Goal: Find specific fact: Find specific page/section

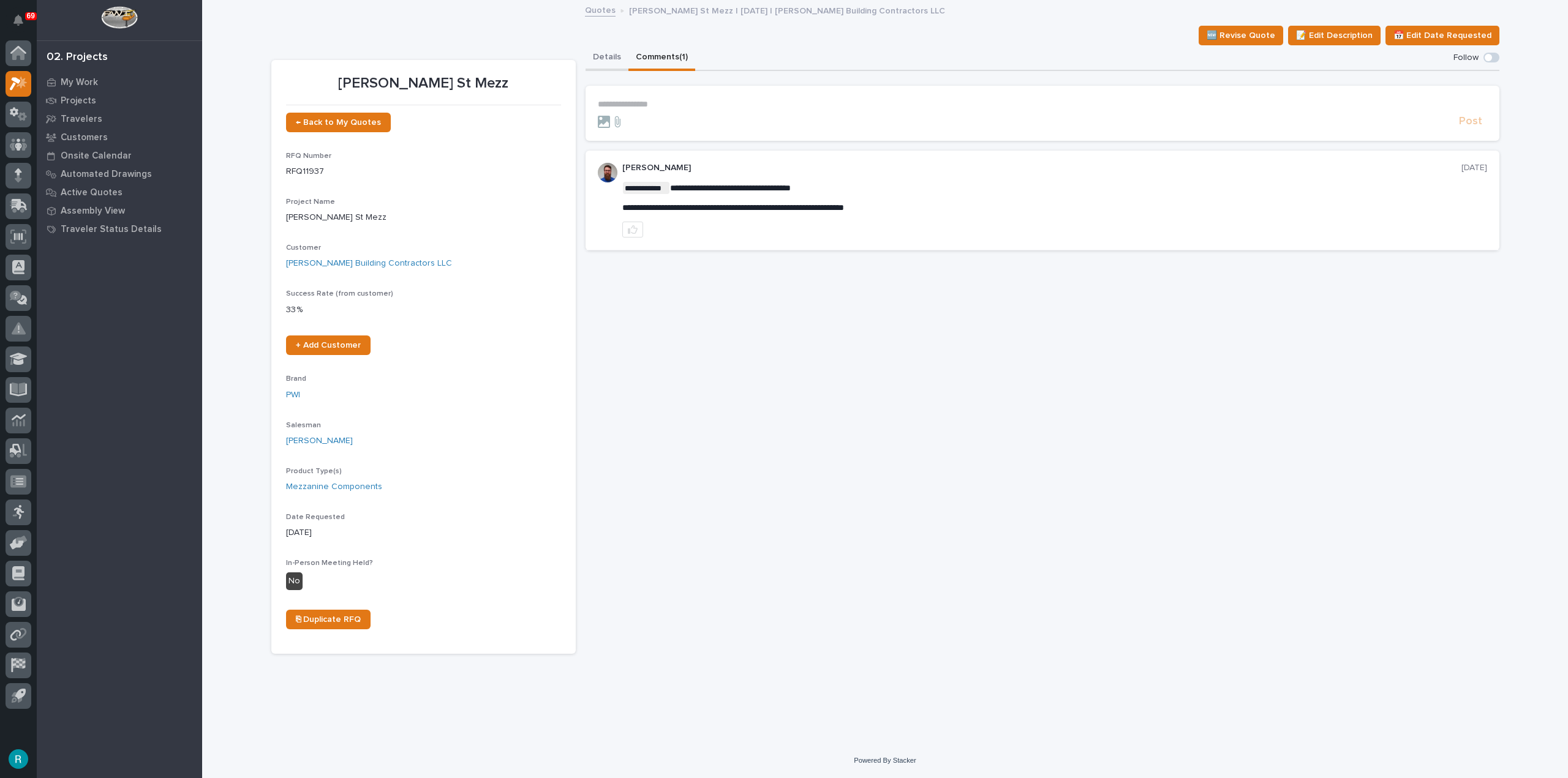
click at [618, 60] on button "Details" at bounding box center [607, 58] width 43 height 26
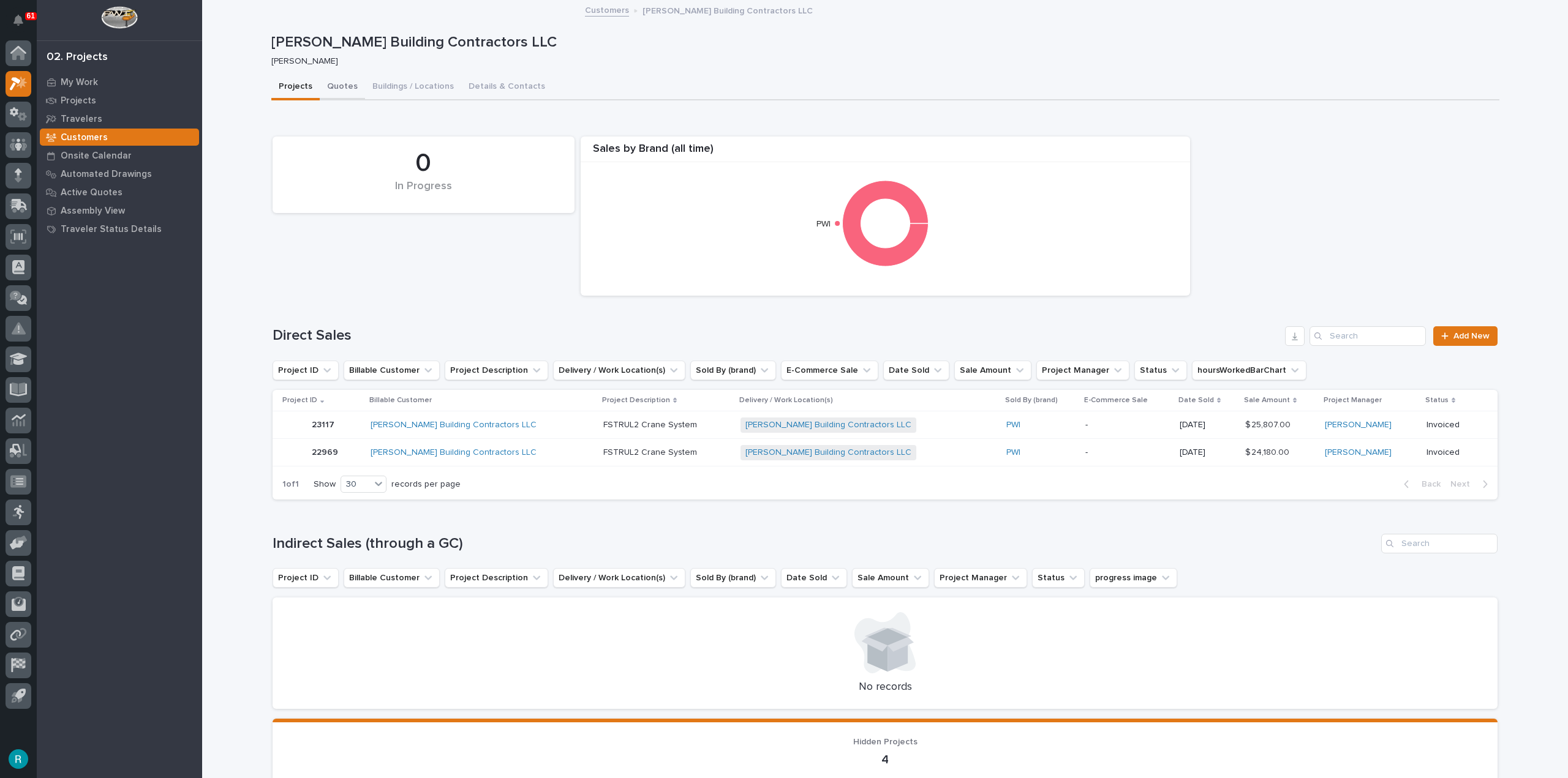
click at [331, 90] on button "Quotes" at bounding box center [342, 87] width 46 height 26
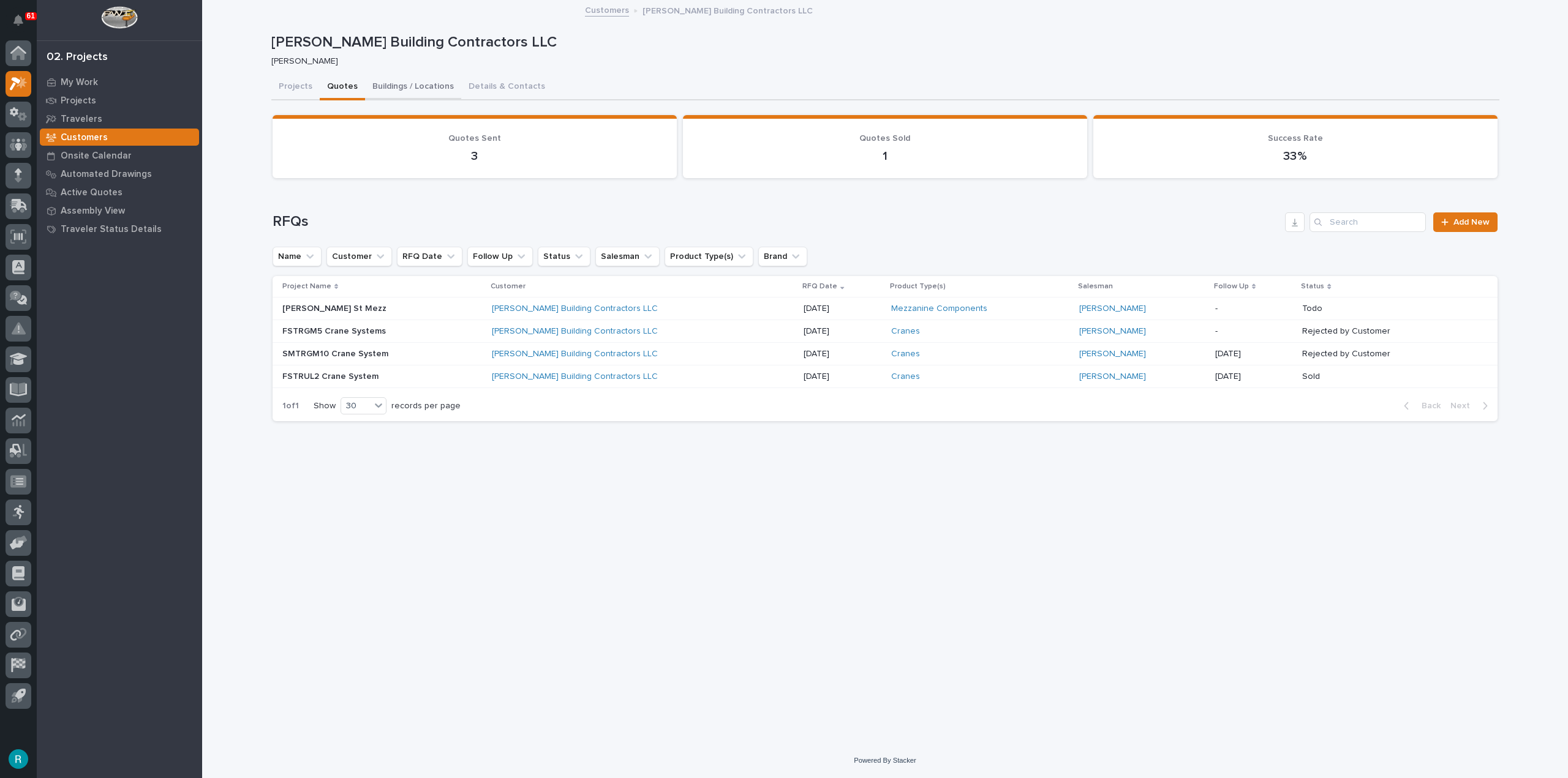
click at [408, 87] on button "Buildings / Locations" at bounding box center [413, 87] width 96 height 26
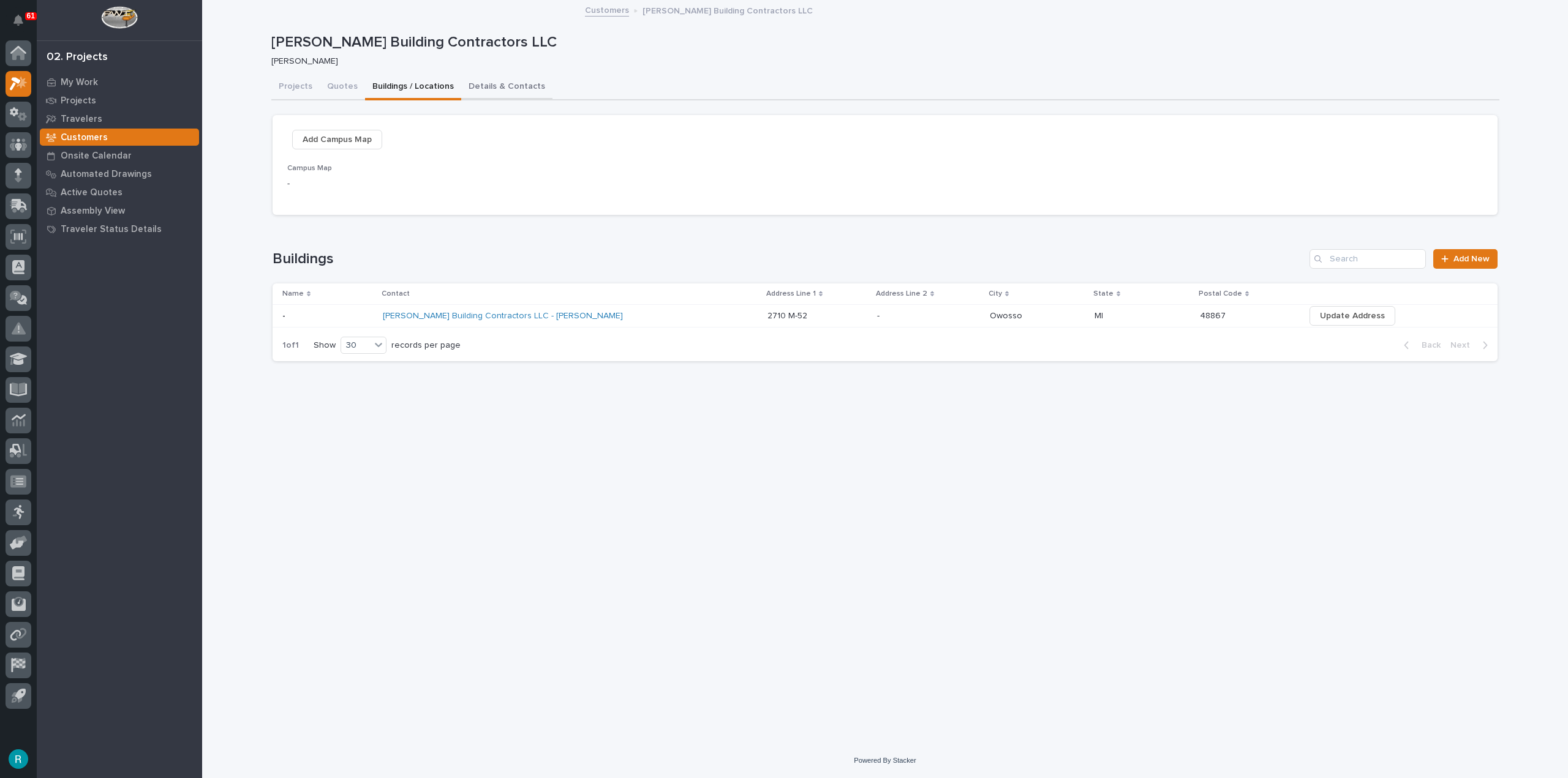
click at [511, 90] on button "Details & Contacts" at bounding box center [507, 87] width 91 height 26
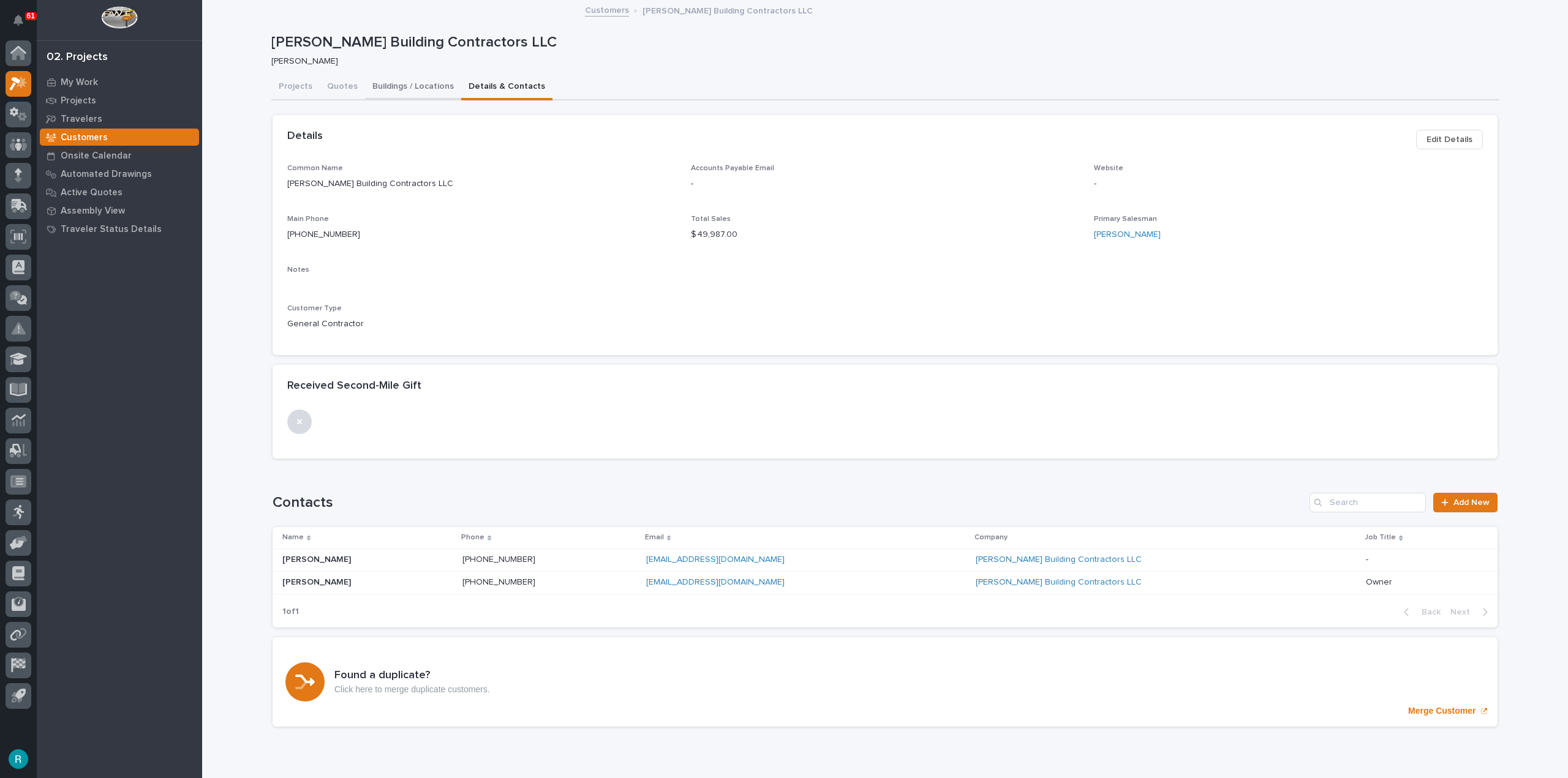
click at [424, 89] on button "Buildings / Locations" at bounding box center [413, 87] width 96 height 26
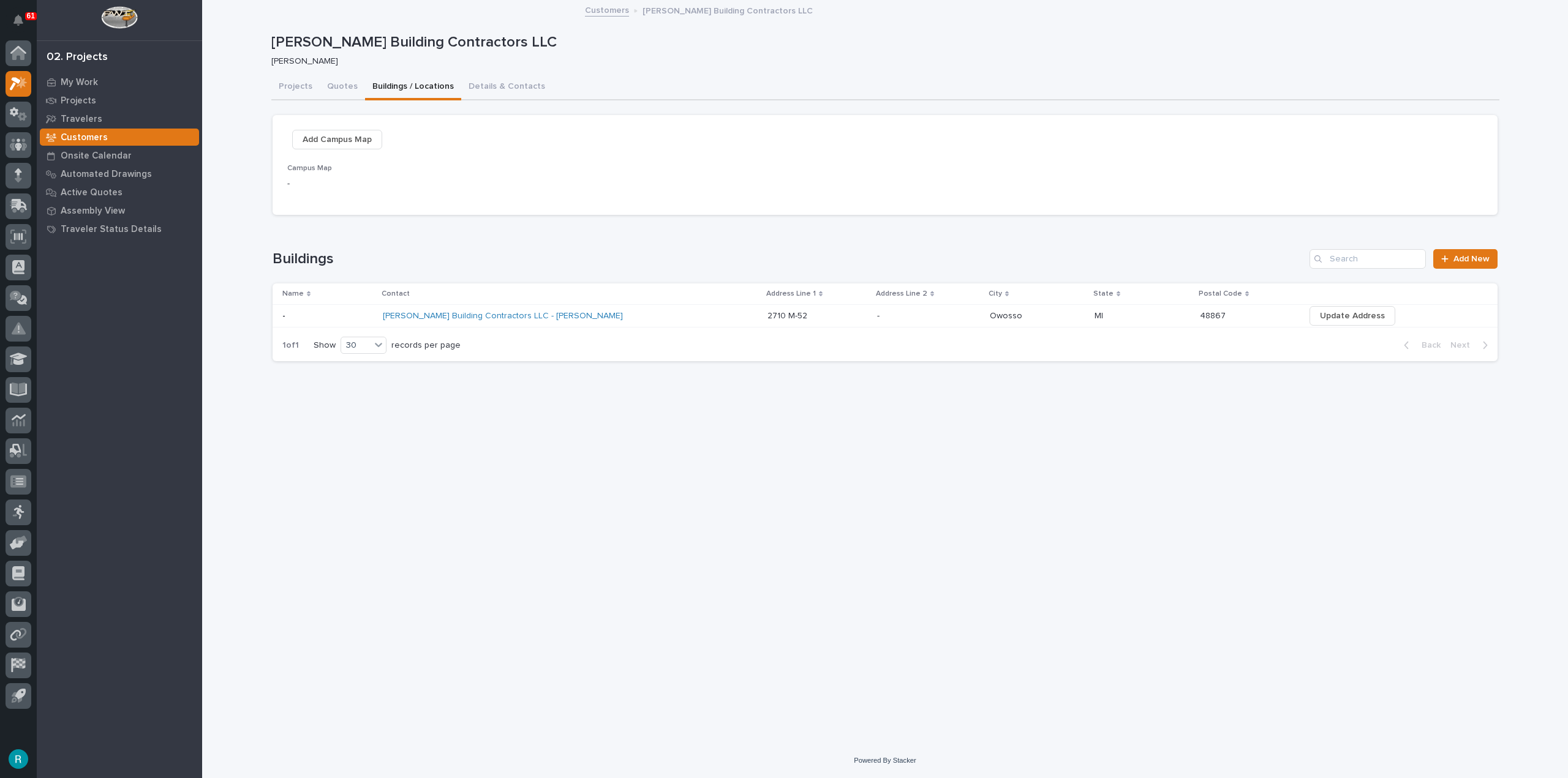
click at [637, 315] on div "Mallory Building Contractors LLC - Ron Mallory" at bounding box center [570, 316] width 375 height 20
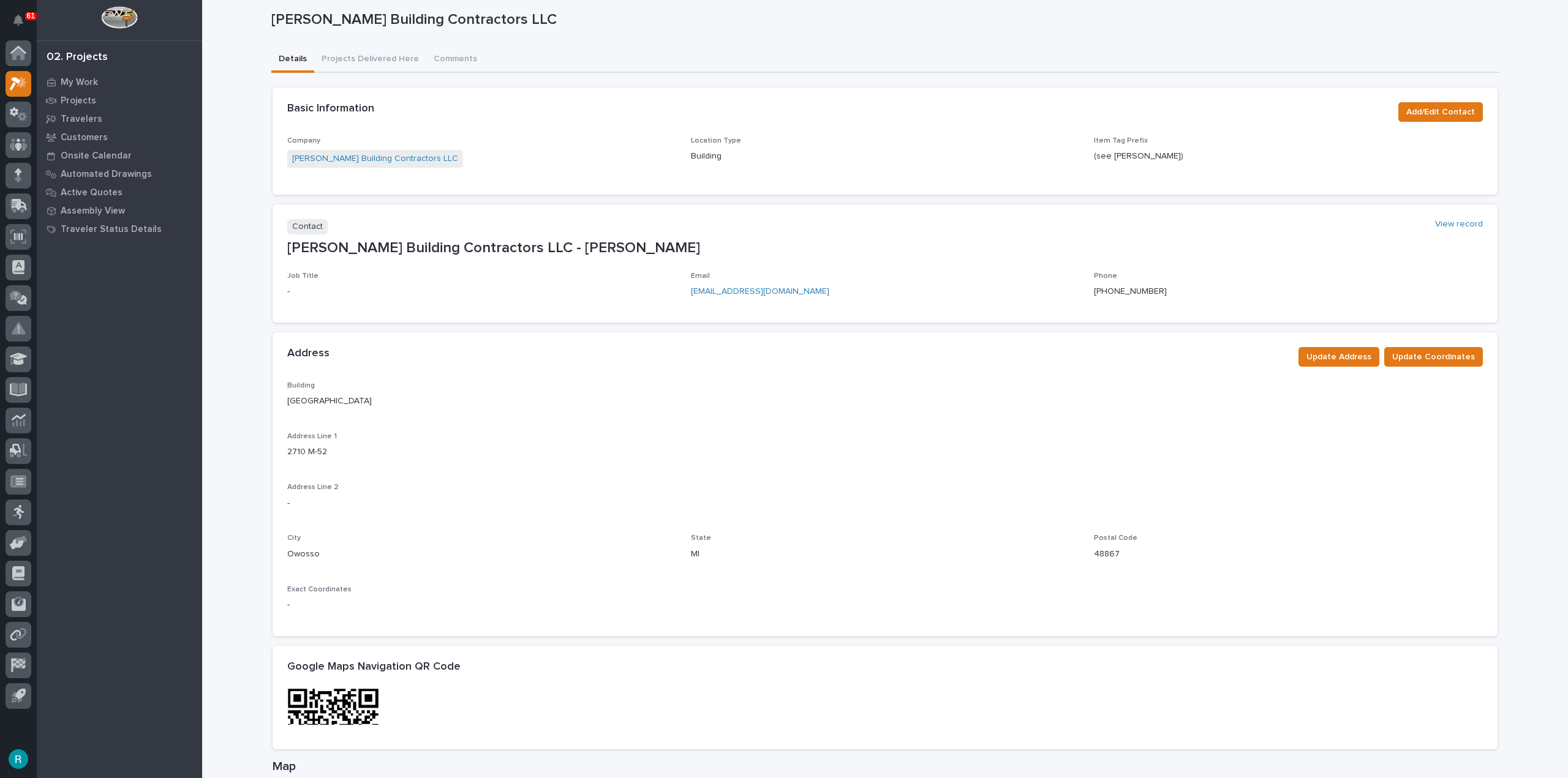
scroll to position [61, 0]
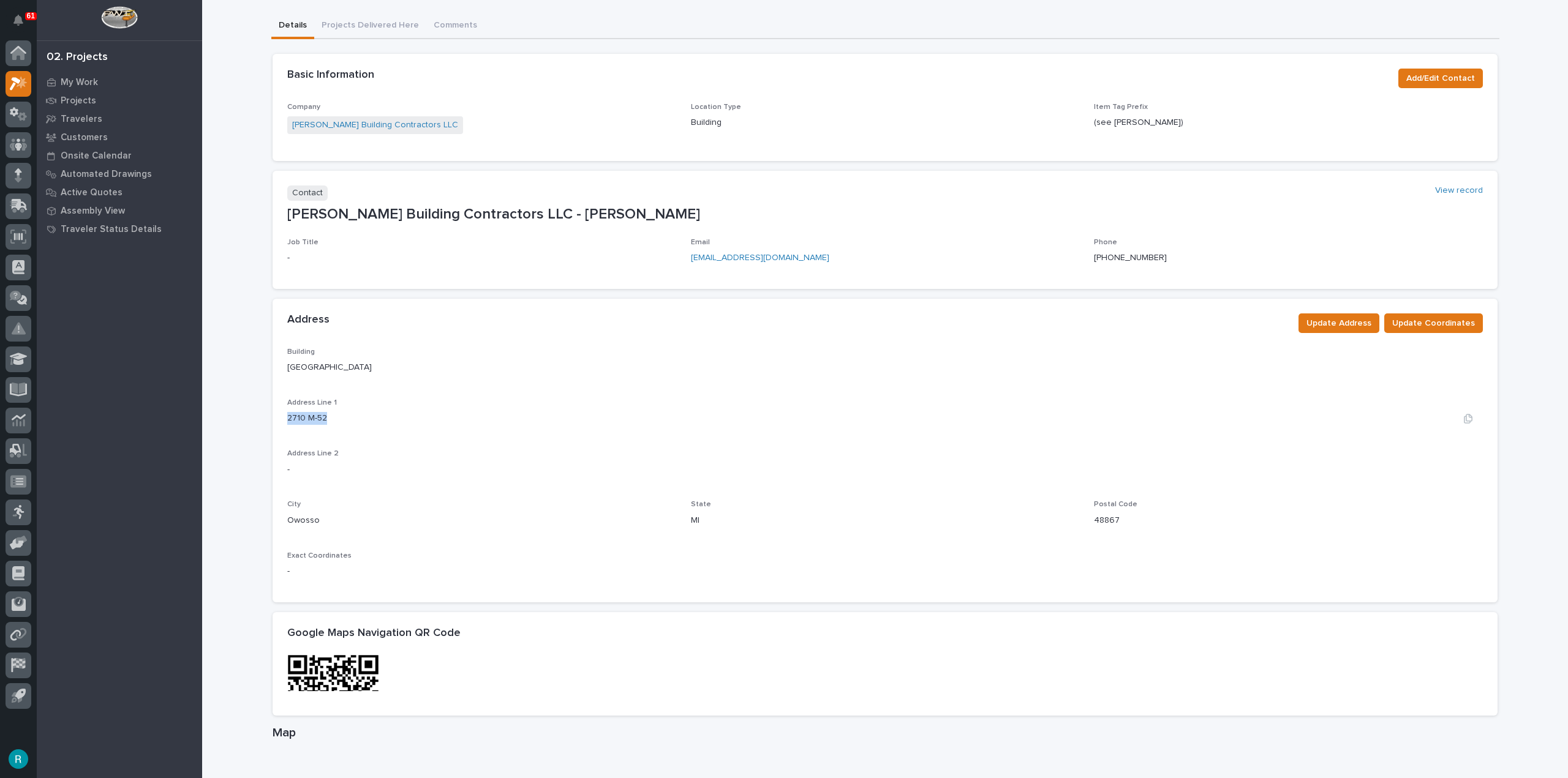
drag, startPoint x: 282, startPoint y: 419, endPoint x: 325, endPoint y: 417, distance: 43.0
click at [325, 417] on div "2710 M-52" at bounding box center [884, 418] width 1195 height 13
copy p "2710 M-52"
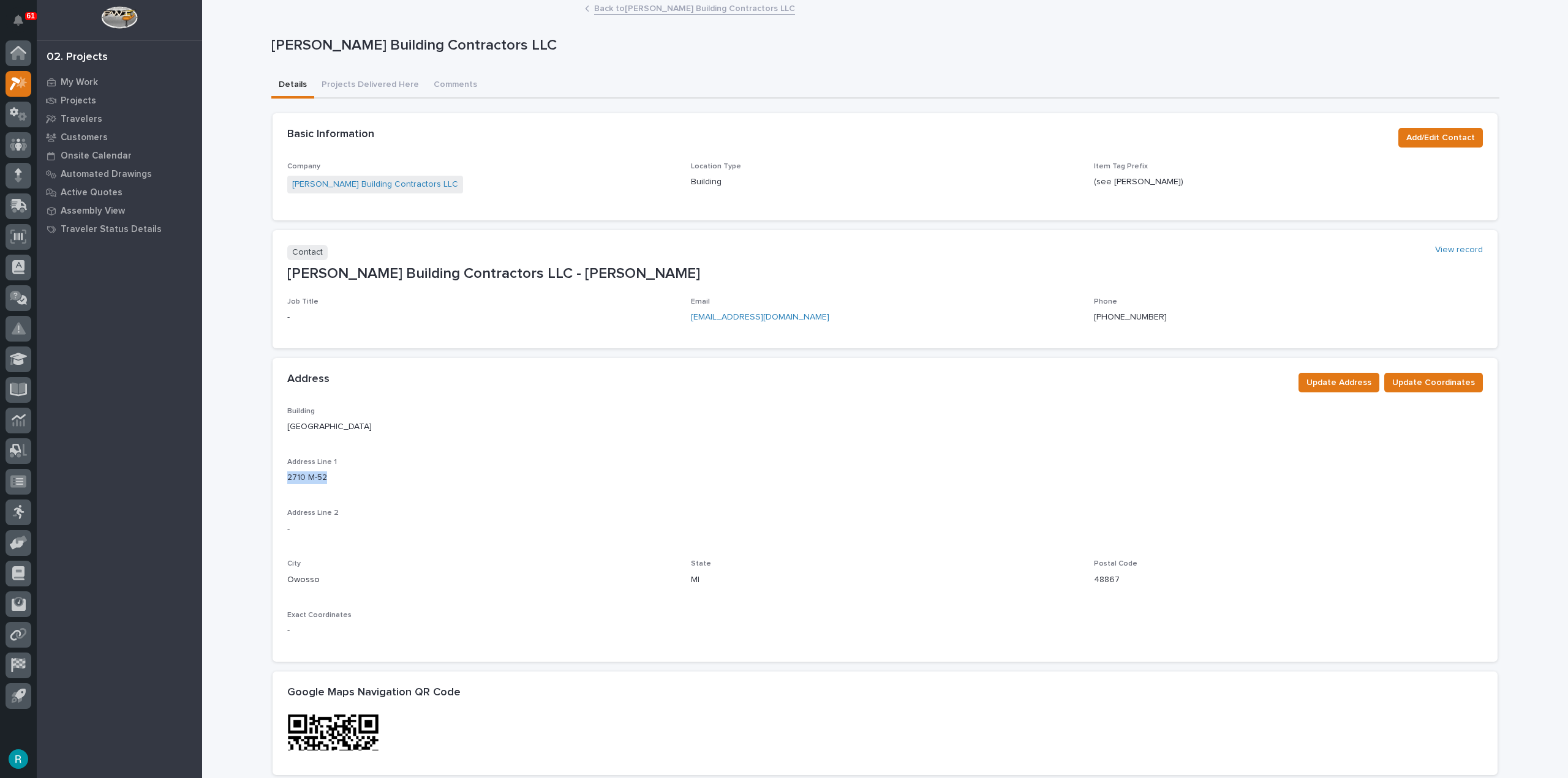
scroll to position [0, 0]
